Goal: Transaction & Acquisition: Purchase product/service

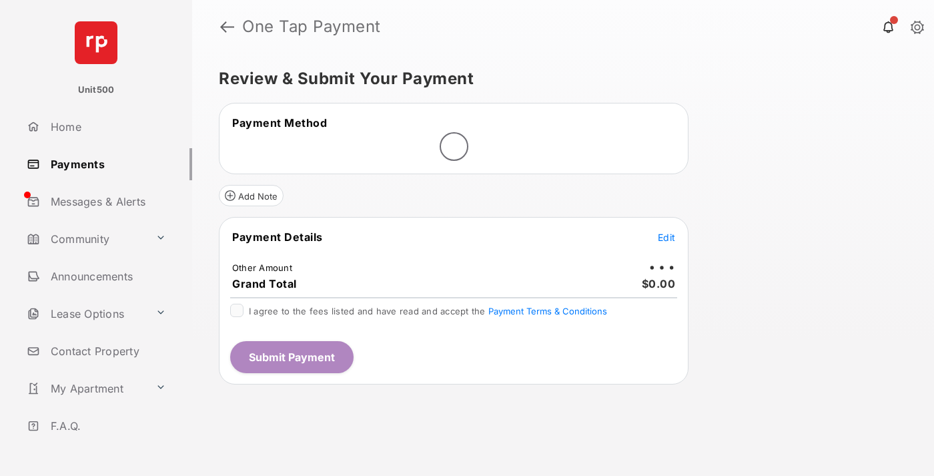
click at [666, 237] on span "Edit" at bounding box center [666, 236] width 17 height 11
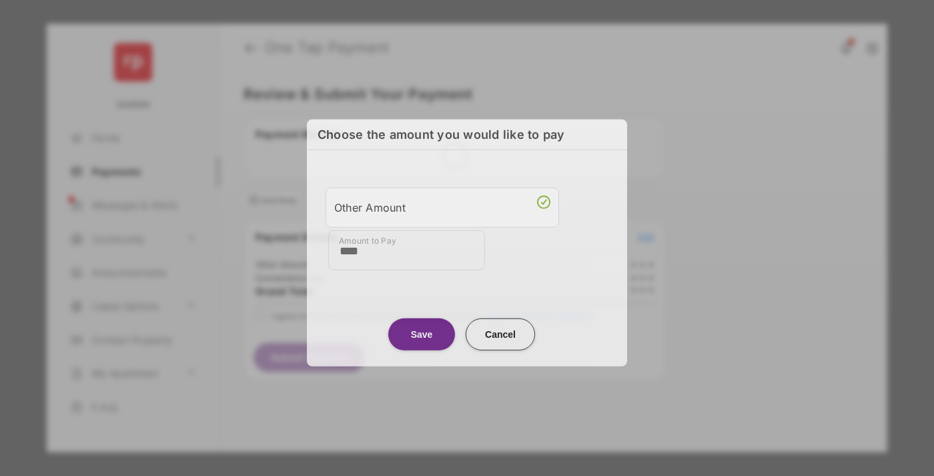
type input "****"
click at [422, 334] on button "Save" at bounding box center [421, 334] width 67 height 32
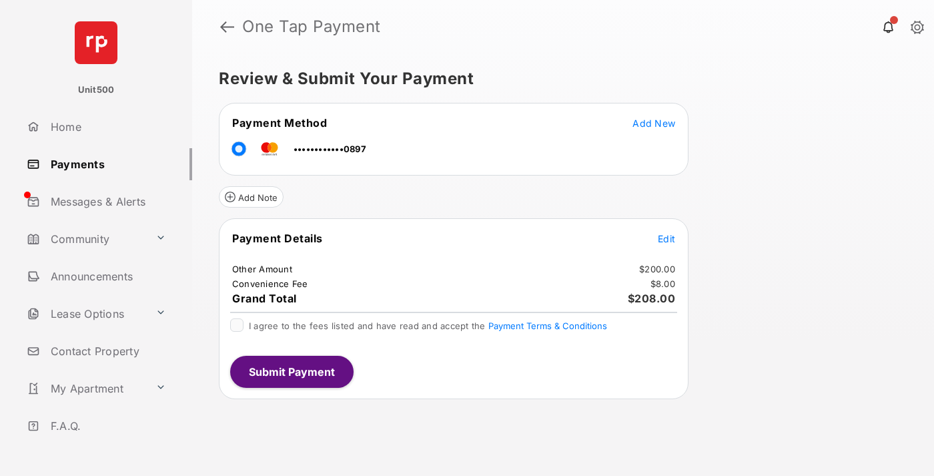
click at [666, 238] on span "Edit" at bounding box center [666, 238] width 17 height 11
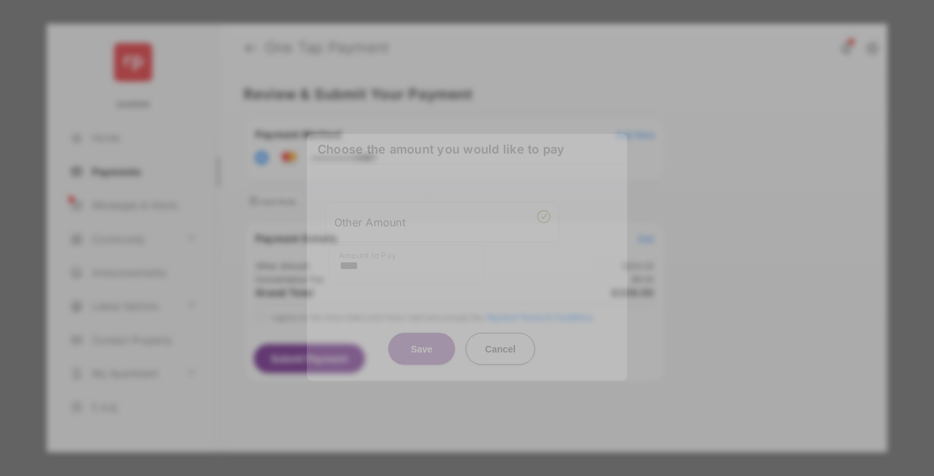
click at [422, 350] on button "Save" at bounding box center [421, 348] width 67 height 32
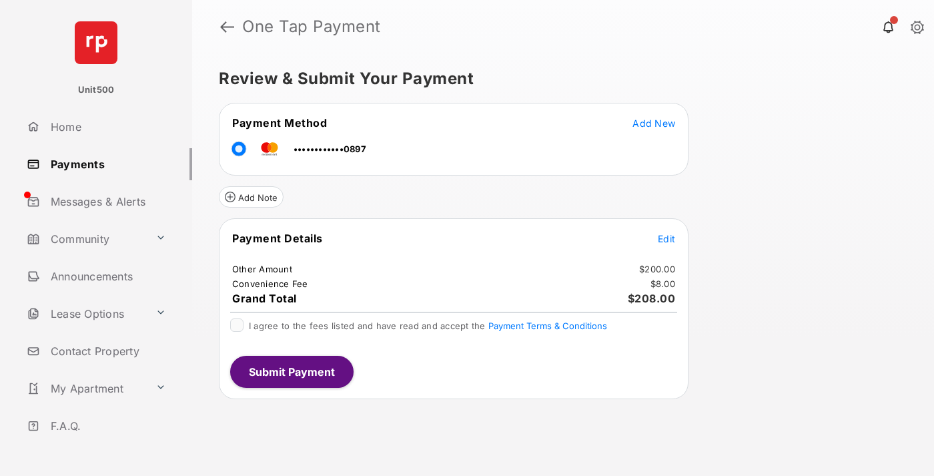
click at [291, 371] on button "Submit Payment" at bounding box center [291, 372] width 123 height 32
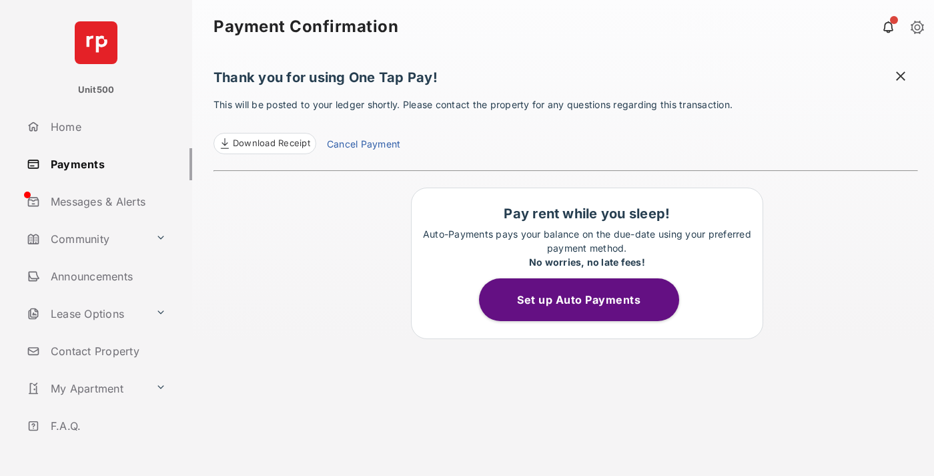
click at [900, 77] on span at bounding box center [900, 77] width 13 height 17
